Goal: Task Accomplishment & Management: Manage account settings

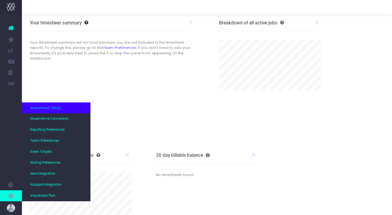
click at [11, 195] on icon at bounding box center [10, 196] width 5 height 6
click at [52, 117] on span "Streamtime Connection" at bounding box center [49, 118] width 39 height 5
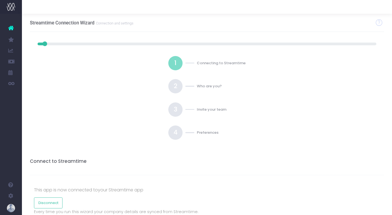
scroll to position [49, 0]
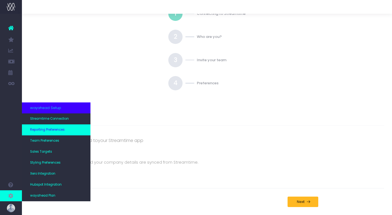
click at [55, 128] on span "Reporting Preferences" at bounding box center [47, 129] width 35 height 5
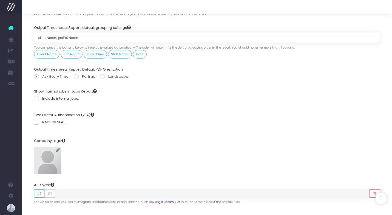
scroll to position [542, 0]
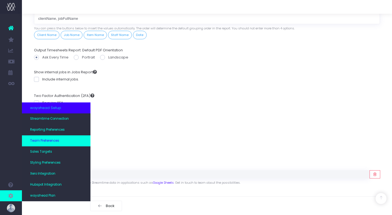
click at [59, 139] on link "Team Preferences" at bounding box center [56, 140] width 69 height 11
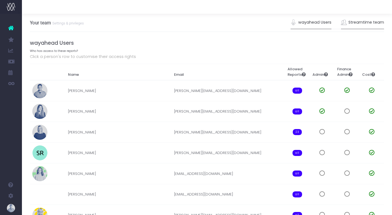
click at [370, 22] on link "Streamtime team" at bounding box center [362, 22] width 43 height 13
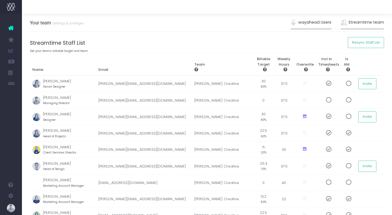
click at [326, 23] on link "wayahead Users" at bounding box center [311, 22] width 41 height 13
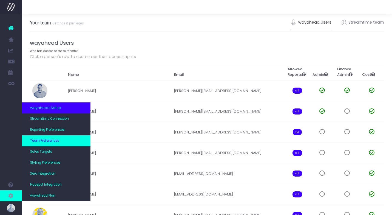
click at [67, 141] on link "Team Preferences" at bounding box center [56, 140] width 69 height 11
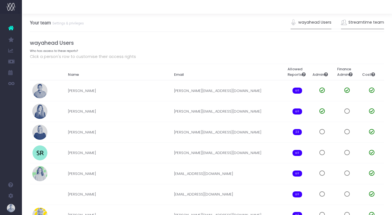
click at [361, 25] on link "Streamtime team" at bounding box center [362, 22] width 43 height 13
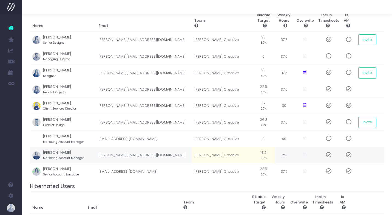
scroll to position [40, 0]
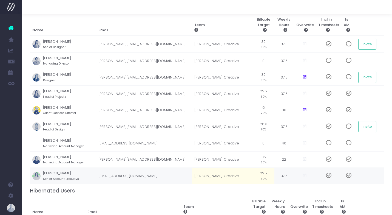
click at [256, 175] on td "22.5 60%" at bounding box center [264, 176] width 22 height 16
type input "65%"
click at [258, 178] on td "24.4 65%" at bounding box center [264, 176] width 22 height 16
type input "65%"
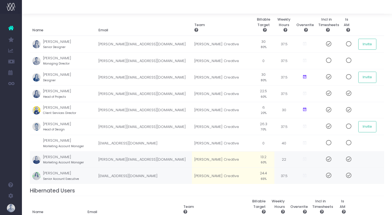
click at [261, 161] on small "60%" at bounding box center [264, 161] width 6 height 5
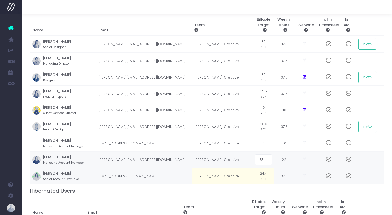
type input "65%"
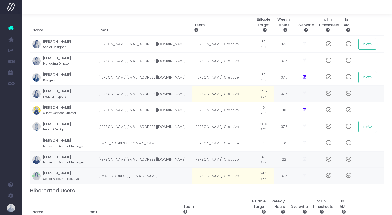
click at [261, 97] on small "60%" at bounding box center [264, 96] width 6 height 5
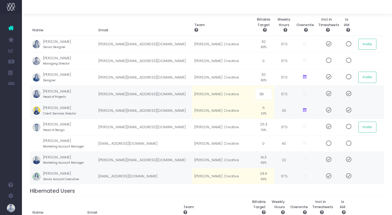
type input "50%"
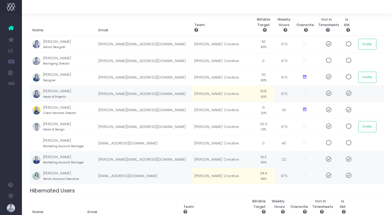
click at [385, 184] on div "Your team Settings & privileges wayahead Users Streamtime team wayahead Users W…" at bounding box center [207, 158] width 370 height 368
